Goal: Information Seeking & Learning: Compare options

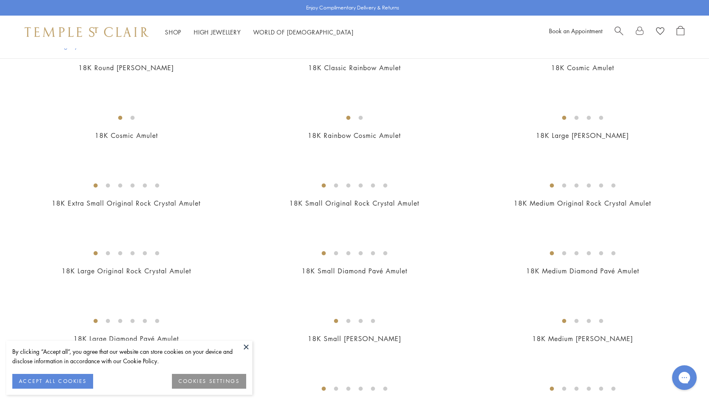
scroll to position [651, 0]
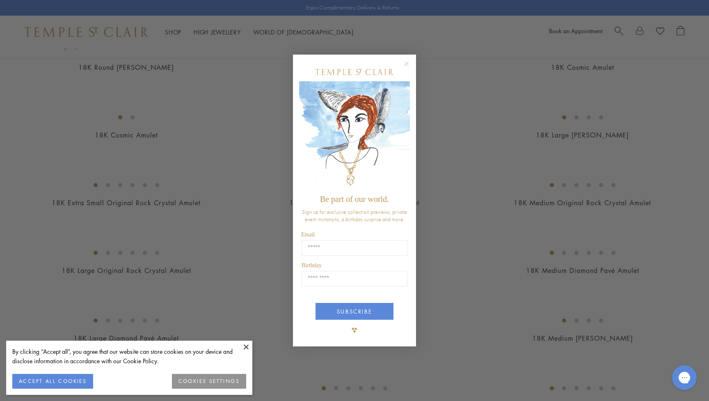
click at [413, 121] on form "Be part of our world. Sign up for exclusive collection previews, private event …" at bounding box center [354, 201] width 123 height 292
click at [407, 73] on button "Close dialog" at bounding box center [410, 68] width 10 height 10
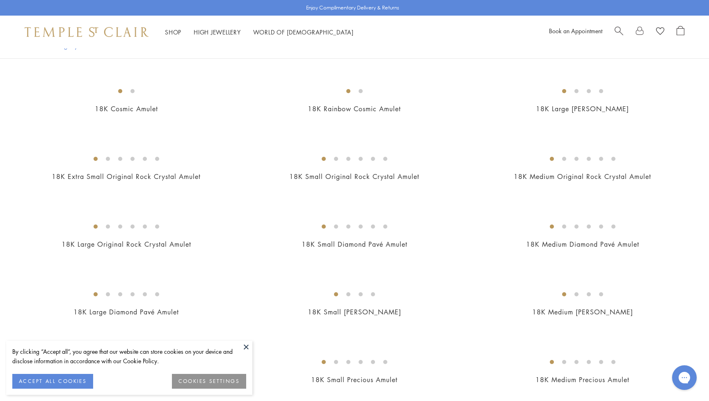
scroll to position [725, 0]
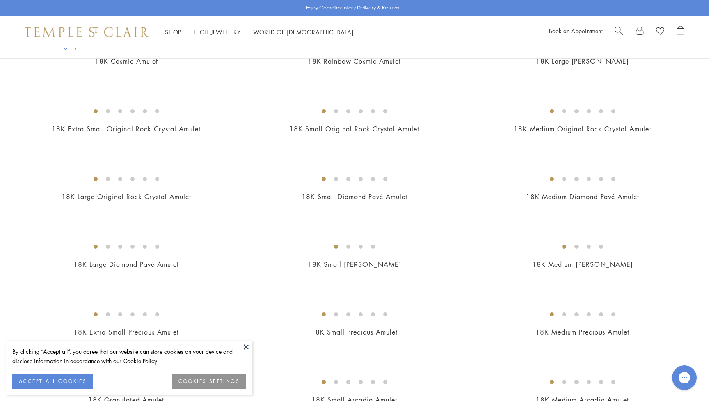
click at [0, 0] on img at bounding box center [0, 0] width 0 height 0
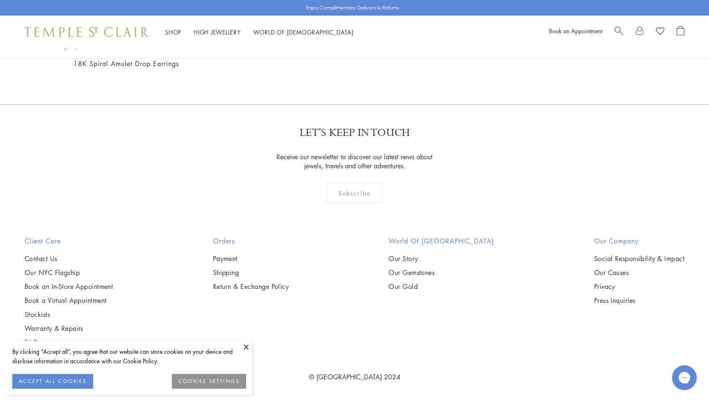
scroll to position [2794, 0]
click at [0, 0] on img at bounding box center [0, 0] width 0 height 0
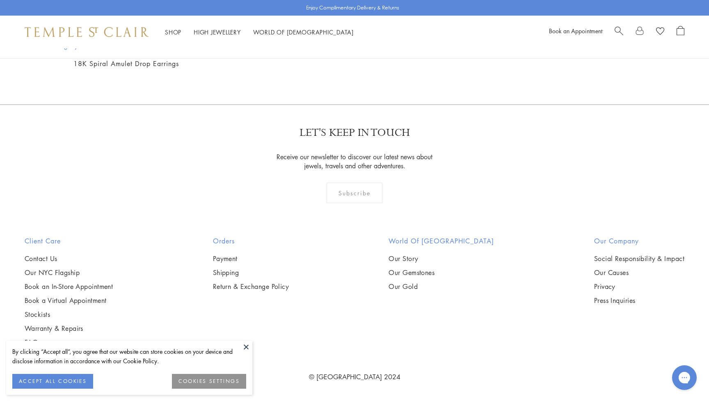
click at [0, 0] on img at bounding box center [0, 0] width 0 height 0
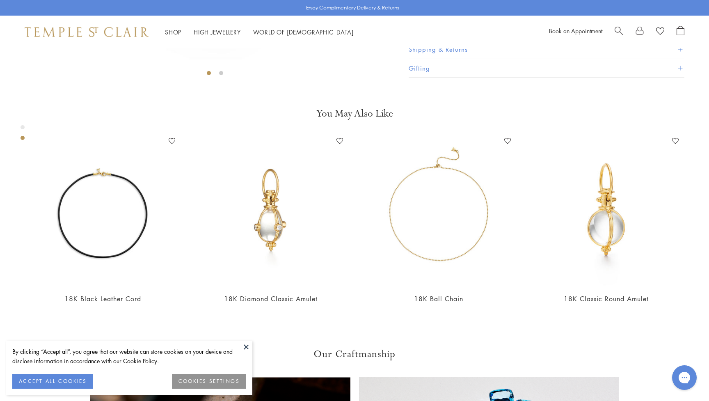
scroll to position [334, 0]
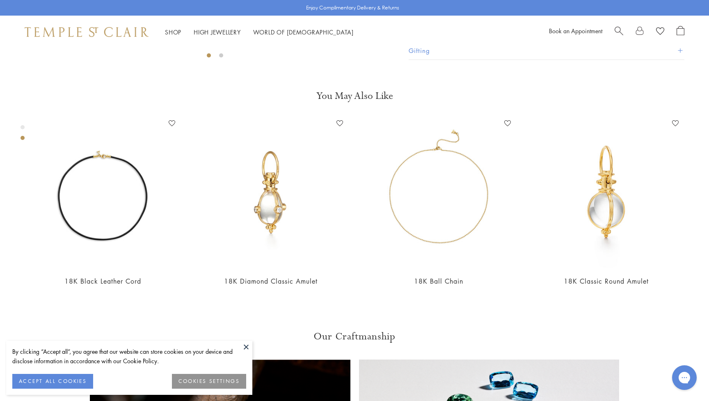
drag, startPoint x: 237, startPoint y: 340, endPoint x: 246, endPoint y: 341, distance: 8.2
click at [246, 341] on div "By clicking “Accept all”, you agree that our website can store cookies on your …" at bounding box center [129, 367] width 246 height 54
click at [246, 343] on button at bounding box center [246, 346] width 12 height 12
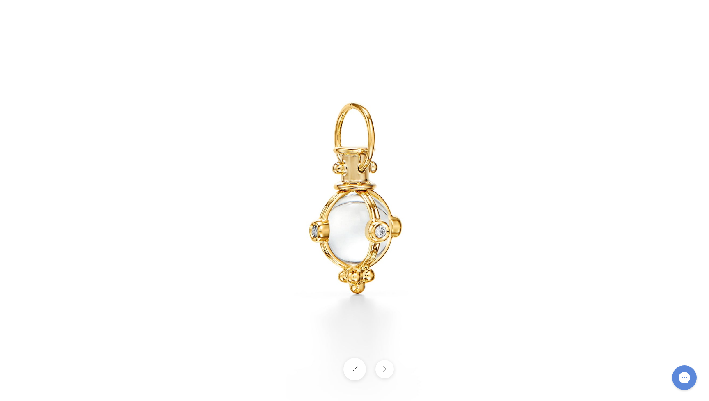
click at [322, 372] on div at bounding box center [354, 369] width 709 height 23
click at [358, 370] on button at bounding box center [354, 369] width 23 height 23
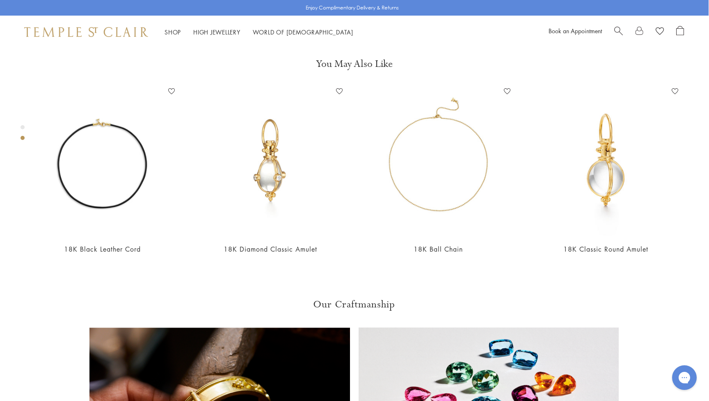
scroll to position [362, 0]
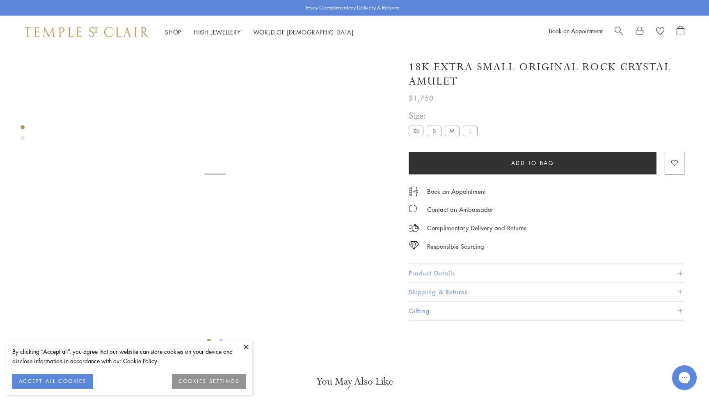
click at [248, 347] on button at bounding box center [246, 346] width 12 height 12
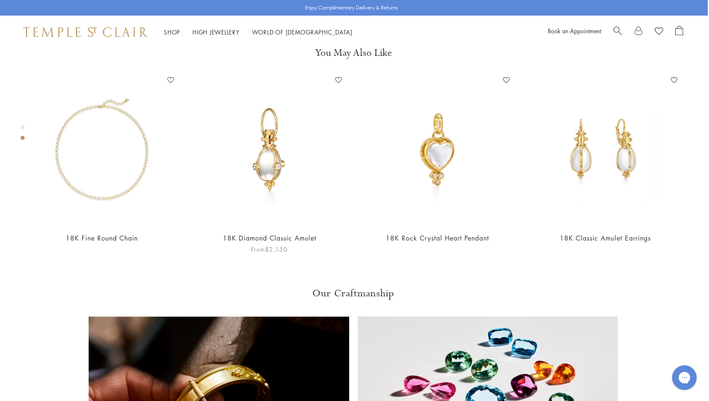
scroll to position [384, 0]
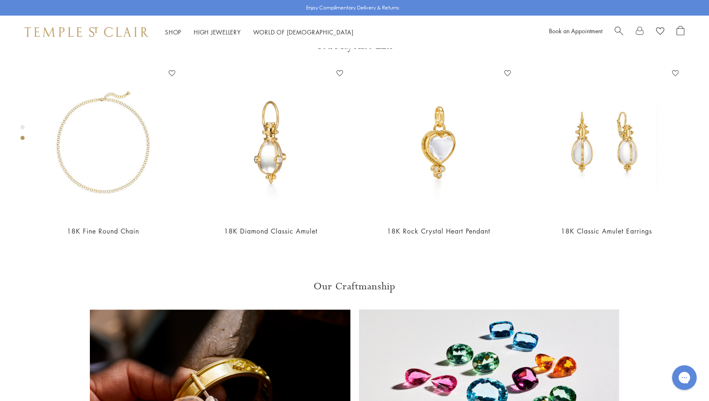
click at [21, 128] on div "Product gallery navigation" at bounding box center [23, 127] width 4 height 4
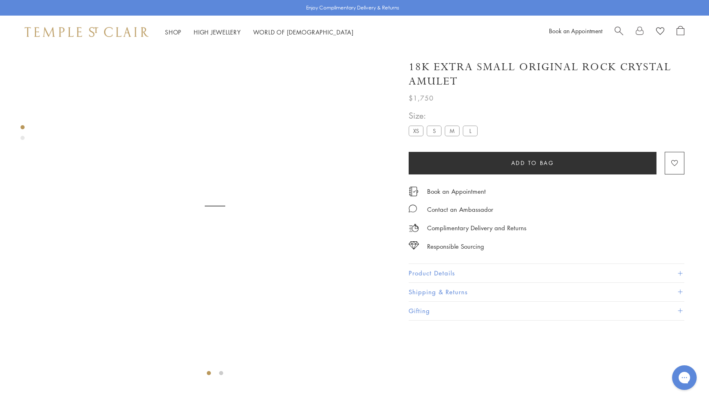
scroll to position [16, 0]
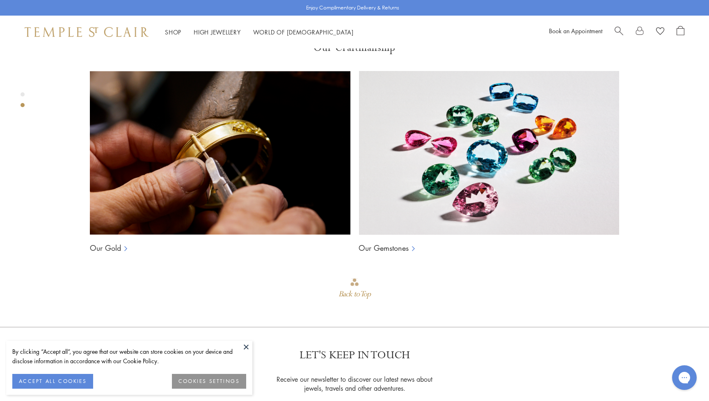
scroll to position [630, 0]
